Goal: Find specific page/section: Find specific page/section

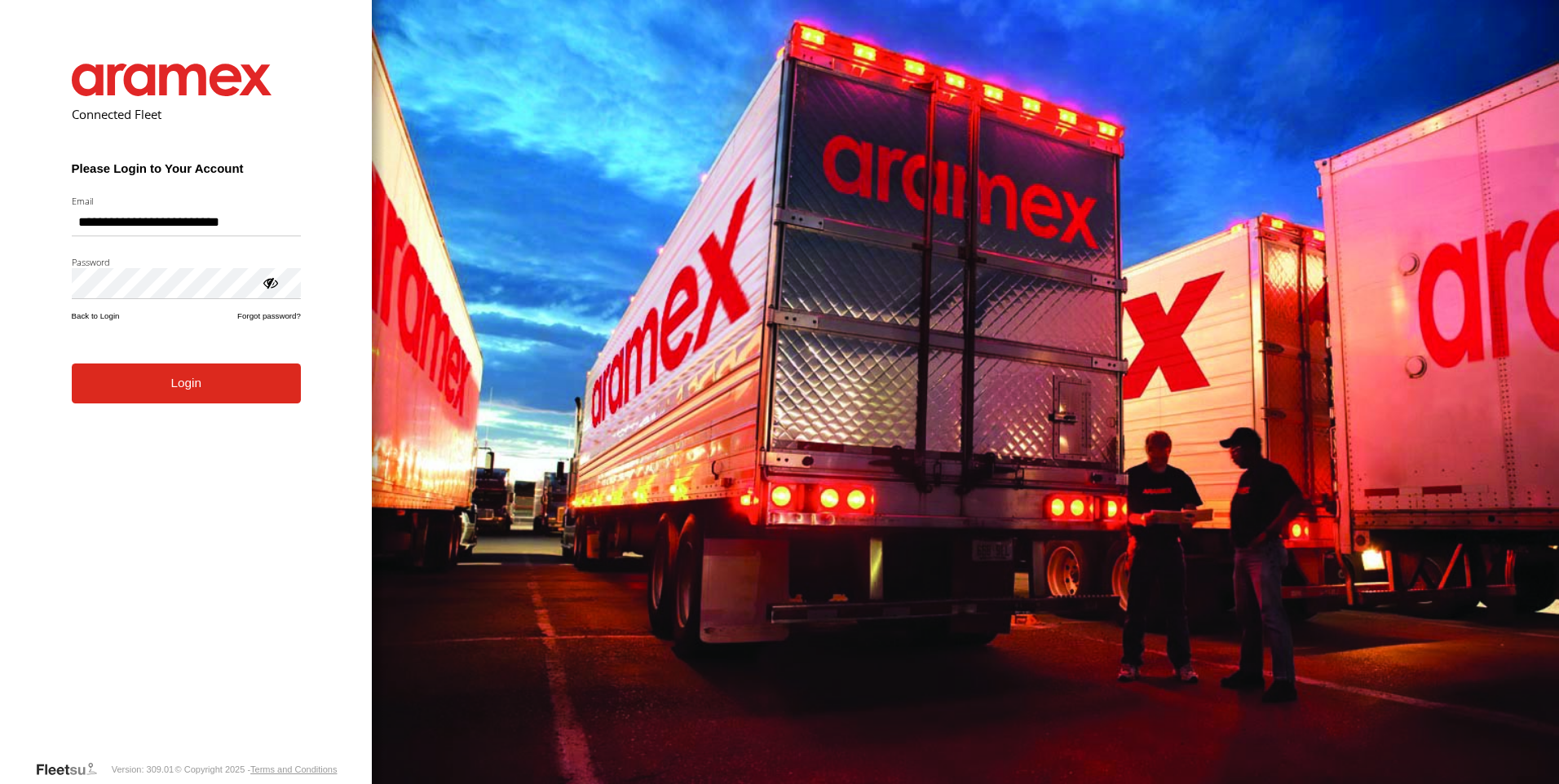
click at [72, 364] on button "Login" at bounding box center [187, 383] width 229 height 40
